Goal: Complete application form

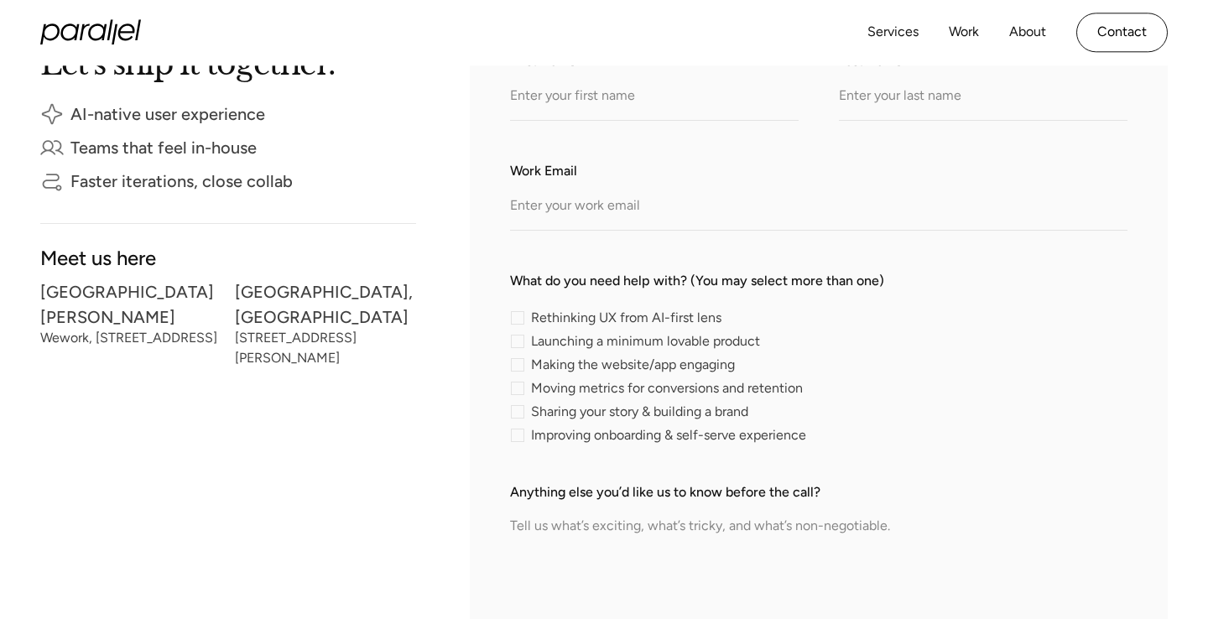
scroll to position [382, 0]
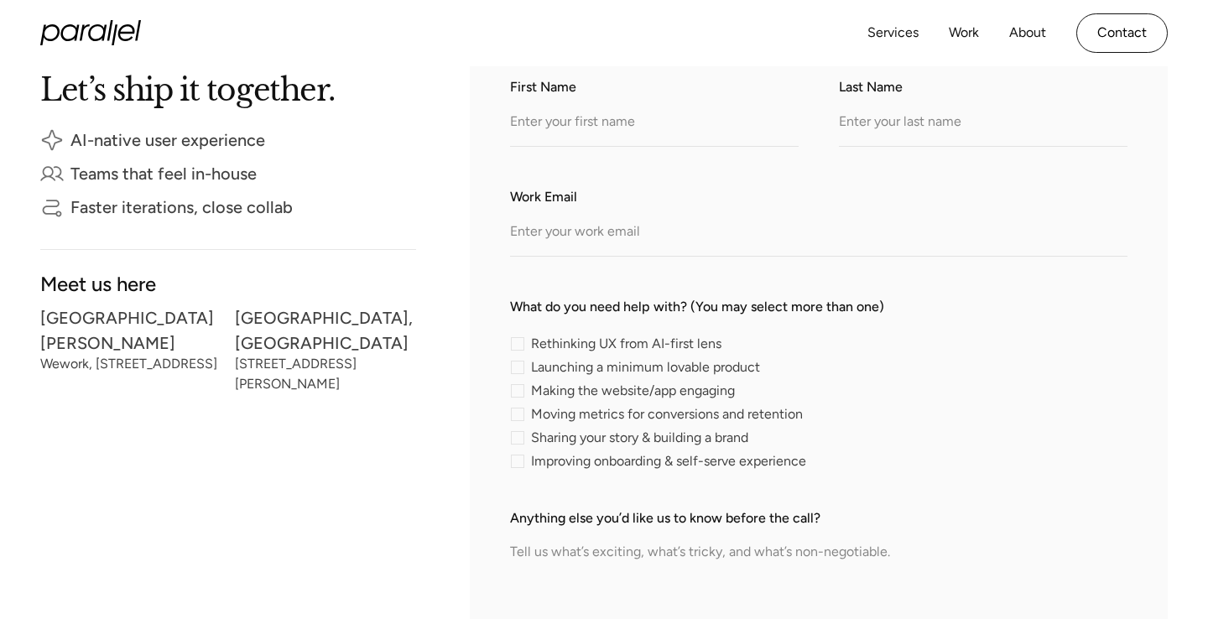
click at [518, 344] on div "contact-form" at bounding box center [517, 343] width 13 height 13
click at [518, 344] on input "Rethinking UX from AI-first lens" at bounding box center [515, 343] width 11 height 11
checkbox input "true"
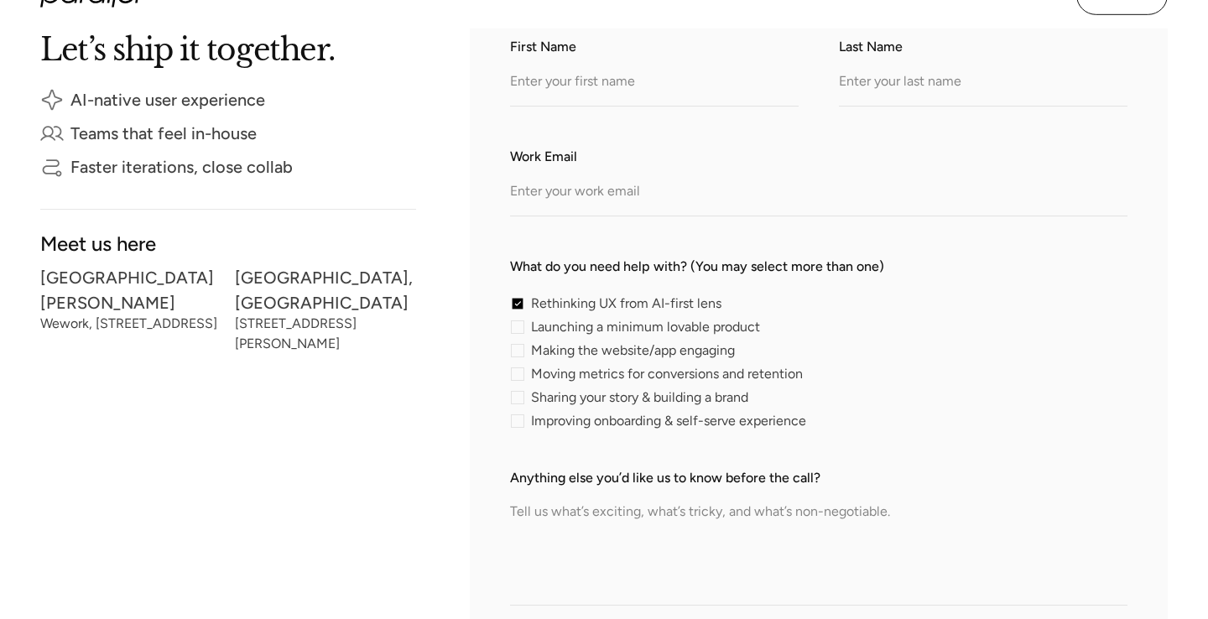
scroll to position [455, 0]
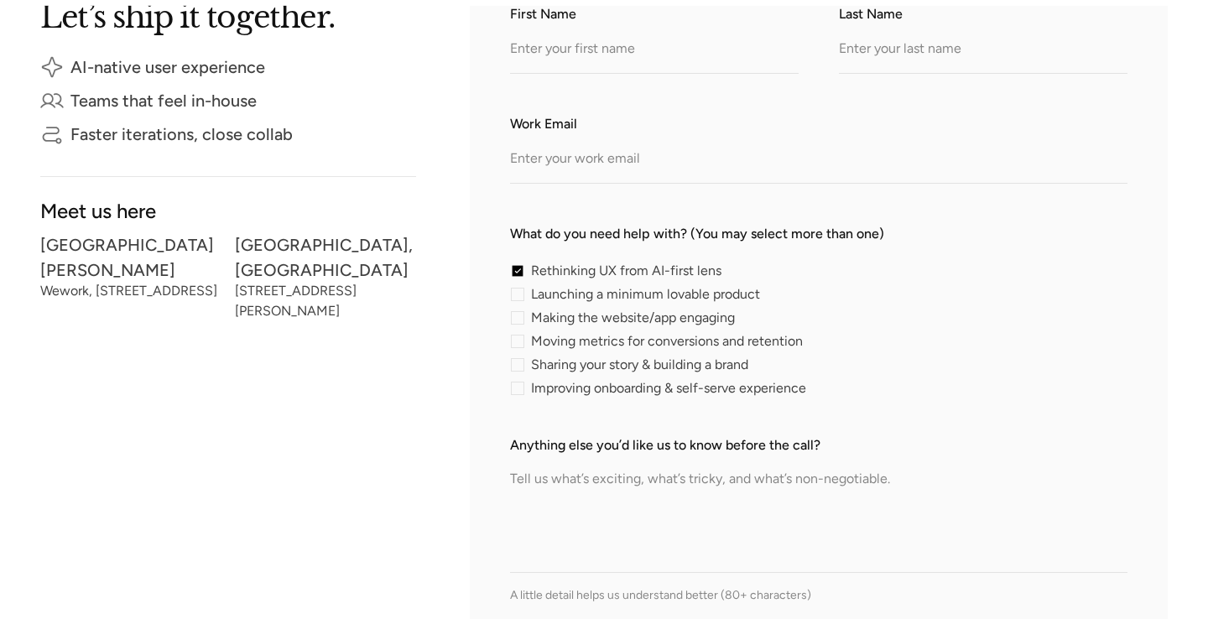
click at [518, 390] on div "contact-form" at bounding box center [517, 388] width 13 height 13
click at [518, 390] on input "Improving onboarding & self-serve experience" at bounding box center [515, 388] width 11 height 11
checkbox input "true"
click at [521, 313] on div "contact-form" at bounding box center [517, 317] width 13 height 13
click at [521, 313] on input "Making the website/app engaging" at bounding box center [515, 317] width 11 height 11
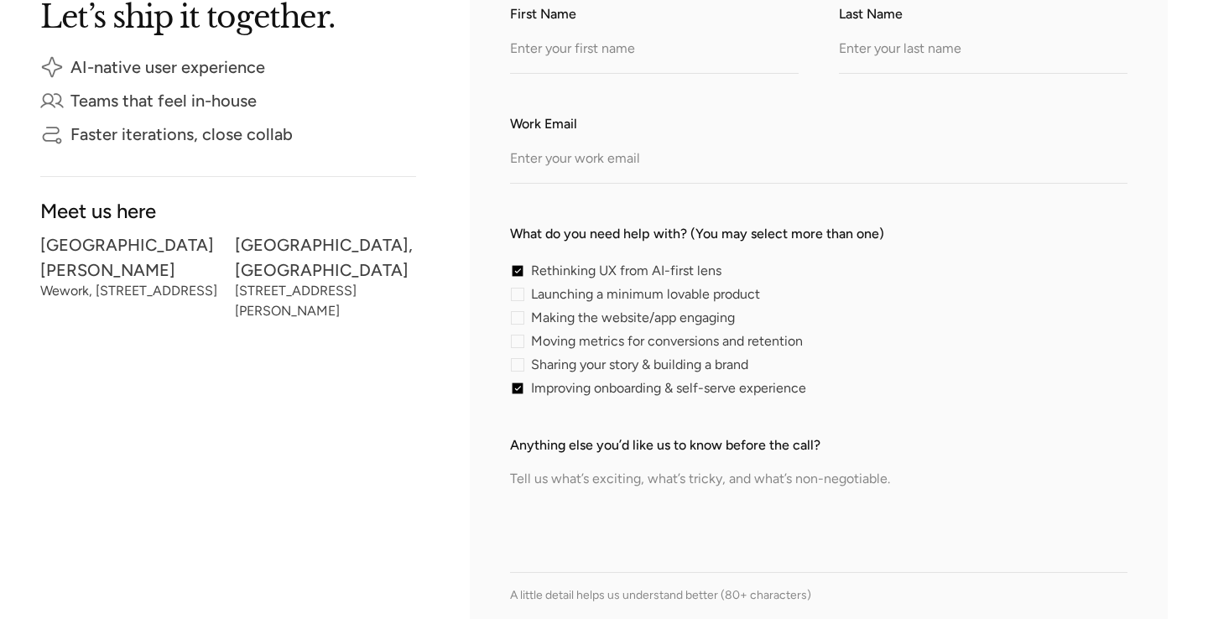
checkbox input "true"
click at [518, 293] on div "contact-form" at bounding box center [517, 294] width 13 height 13
click at [518, 293] on input "Launching a minimum lovable product" at bounding box center [515, 294] width 11 height 11
checkbox input "true"
click at [651, 270] on span "Rethinking UX from AI-first lens" at bounding box center [626, 271] width 190 height 10
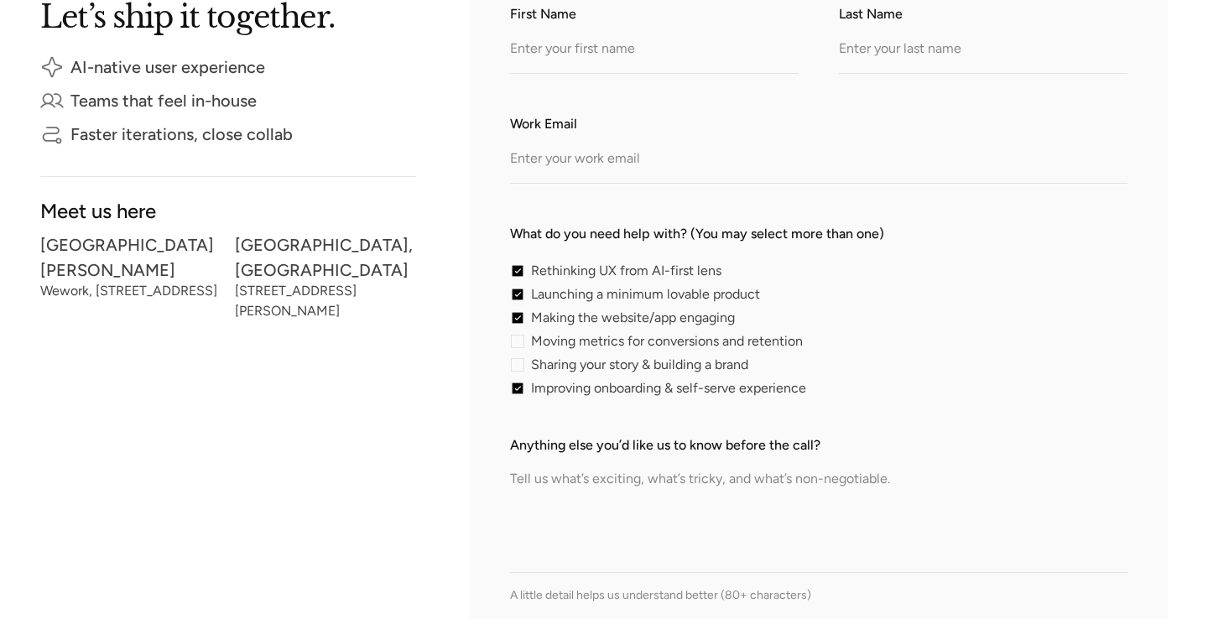
click at [516, 344] on div "contact-form" at bounding box center [517, 341] width 13 height 13
click at [516, 344] on input "Moving metrics for conversions and retention" at bounding box center [515, 341] width 11 height 11
click at [516, 344] on div "contact-form" at bounding box center [517, 341] width 13 height 13
click at [516, 344] on input "Moving metrics for conversions and retention" at bounding box center [515, 341] width 11 height 11
checkbox input "false"
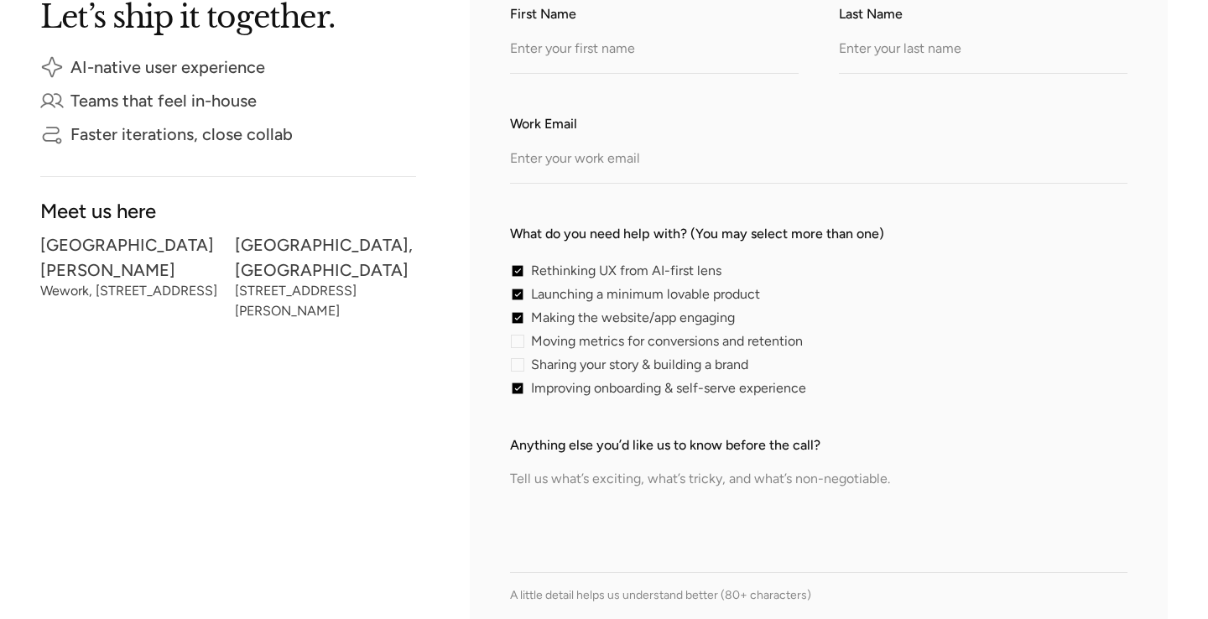
click at [516, 358] on div "contact-form" at bounding box center [517, 364] width 13 height 13
click at [516, 359] on input "Sharing your story & building a brand" at bounding box center [515, 364] width 11 height 11
checkbox input "true"
click at [516, 390] on div "contact-form" at bounding box center [517, 388] width 13 height 13
click at [516, 390] on input "Improving onboarding & self-serve experience" at bounding box center [515, 388] width 11 height 11
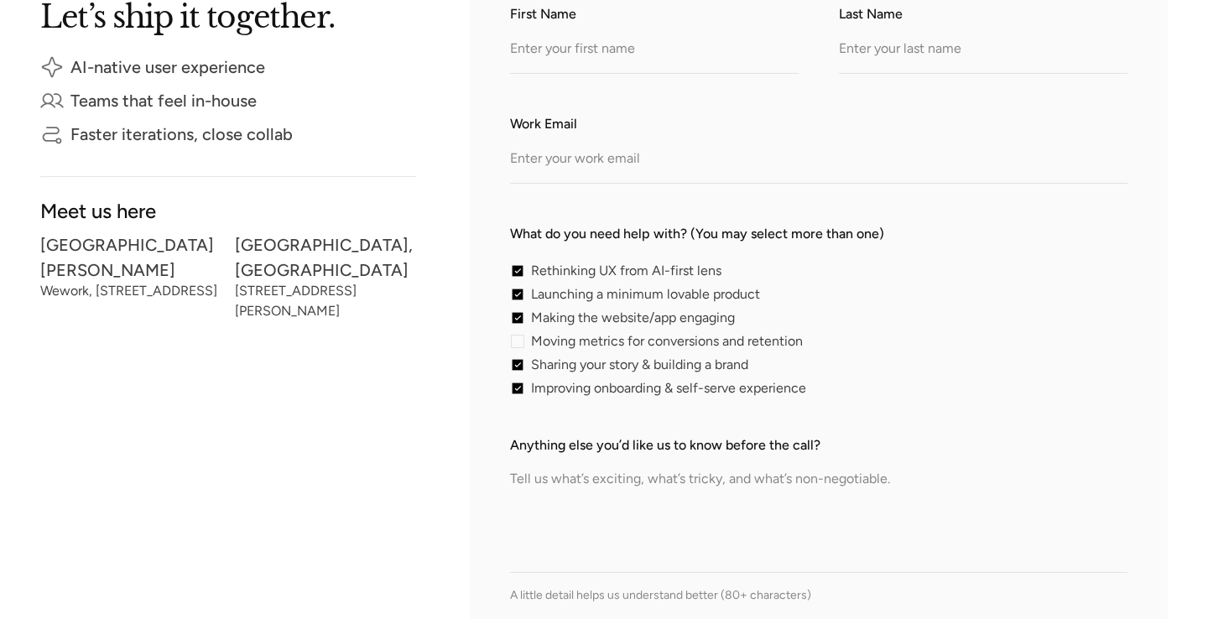
checkbox input "false"
click at [517, 356] on div "Rethinking UX from AI-first lens Launching a minimum lovable product Making the…" at bounding box center [818, 329] width 617 height 131
click at [518, 362] on div "contact-form" at bounding box center [517, 364] width 13 height 13
click at [518, 362] on input "Sharing your story & building a brand" at bounding box center [515, 364] width 11 height 11
checkbox input "false"
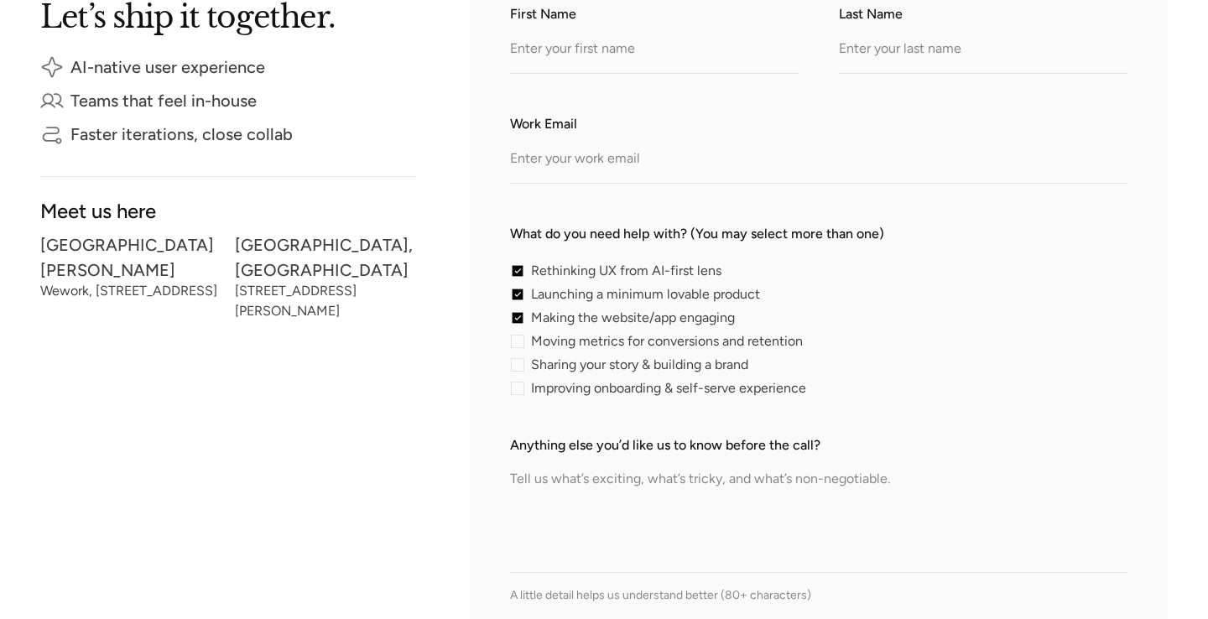
click at [518, 320] on div "contact-form" at bounding box center [517, 317] width 13 height 13
click at [518, 320] on input "Making the website/app engaging" at bounding box center [515, 317] width 11 height 11
checkbox input "false"
click at [519, 298] on div "contact-form" at bounding box center [517, 294] width 13 height 13
click at [519, 298] on input "Launching a minimum lovable product" at bounding box center [515, 294] width 11 height 11
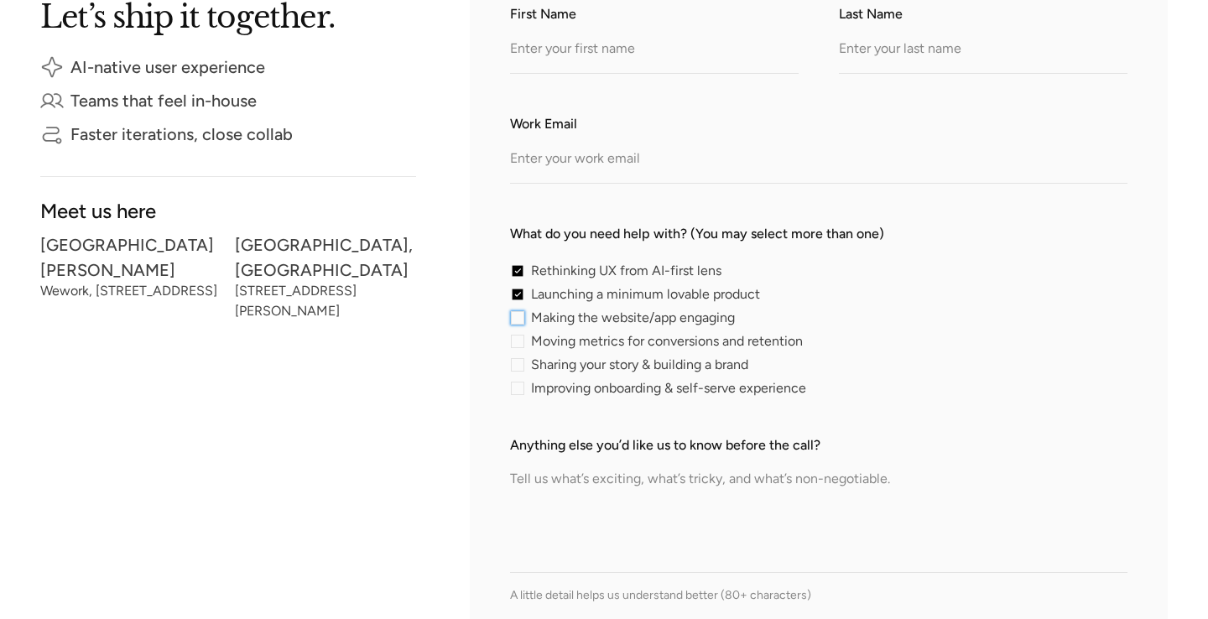
checkbox input "false"
click at [517, 268] on div "contact-form" at bounding box center [517, 270] width 13 height 13
click at [517, 268] on input "Rethinking UX from AI-first lens" at bounding box center [515, 270] width 11 height 11
click at [423, 448] on div "Got an idea? Let’s ship it together. AI-native user experience Teams that feel …" at bounding box center [603, 364] width 1127 height 801
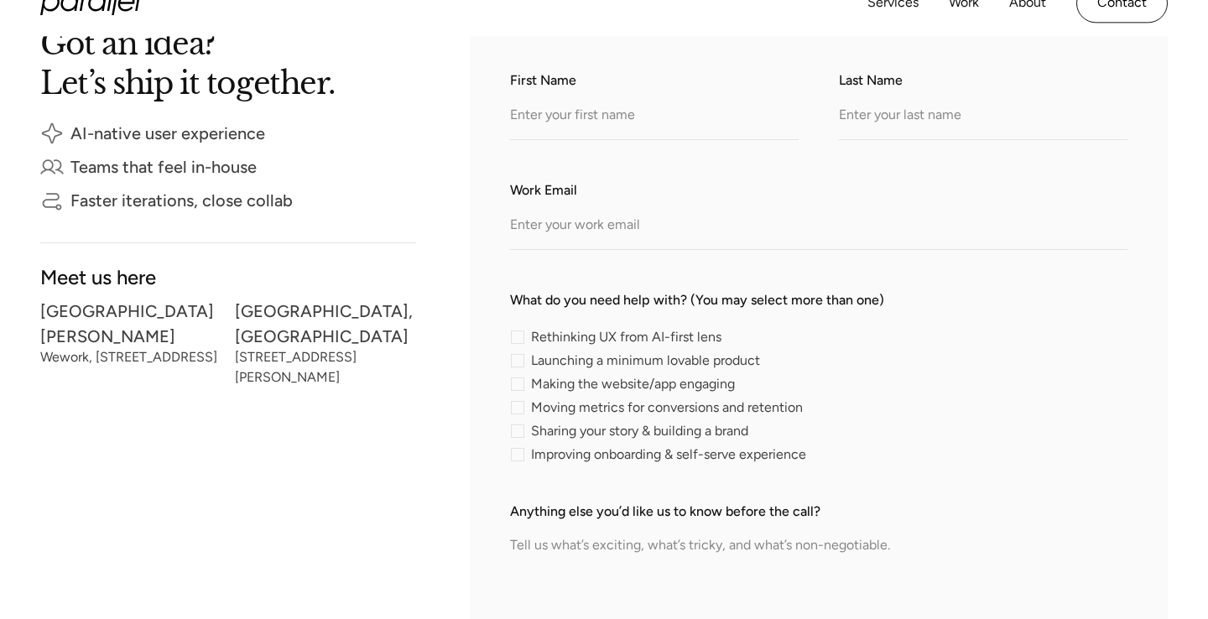
scroll to position [400, 0]
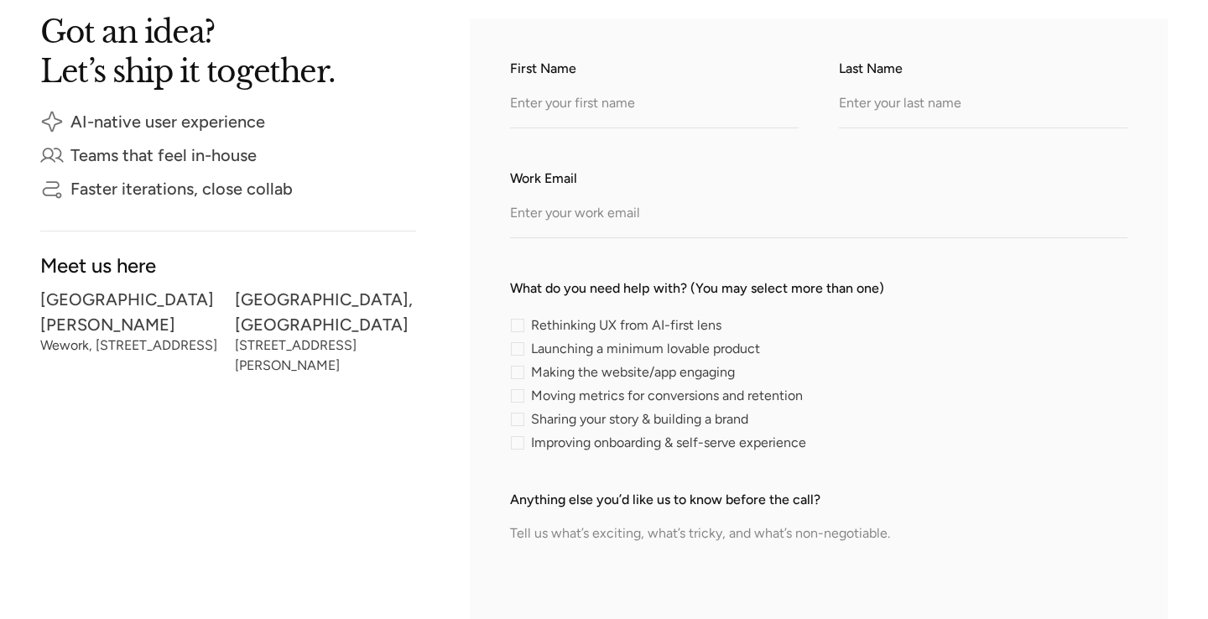
click at [523, 327] on div "contact-form" at bounding box center [517, 325] width 13 height 13
click at [521, 327] on input "Rethinking UX from AI-first lens" at bounding box center [515, 325] width 11 height 11
click at [518, 331] on div "Rethinking UX from AI-first lens Launching a minimum lovable product Making the…" at bounding box center [818, 384] width 617 height 131
click at [518, 331] on div "contact-form" at bounding box center [517, 325] width 13 height 13
click at [518, 331] on input "Rethinking UX from AI-first lens" at bounding box center [515, 325] width 11 height 11
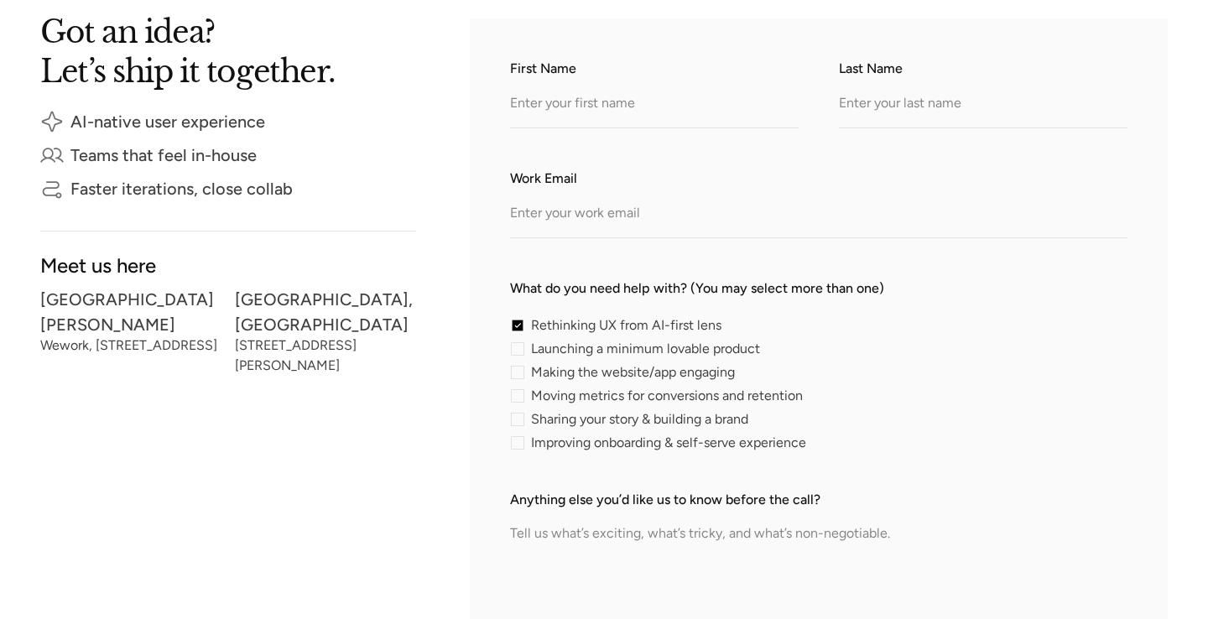
checkbox input "false"
